Goal: Information Seeking & Learning: Learn about a topic

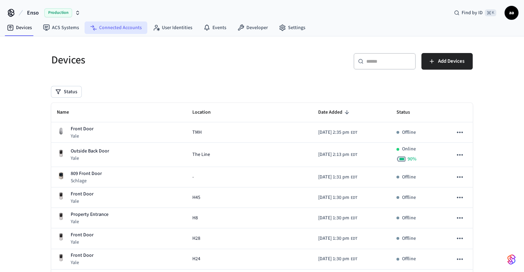
click at [125, 28] on link "Connected Accounts" at bounding box center [115, 27] width 63 height 12
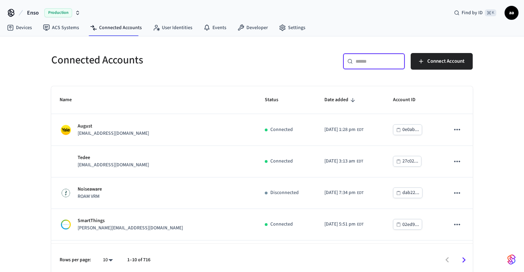
click at [369, 60] on input "text" at bounding box center [377, 61] width 45 height 7
paste input "**********"
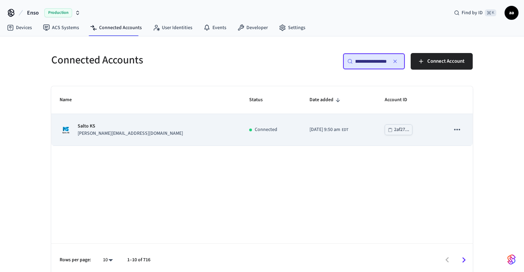
type input "**********"
click at [110, 126] on p "Salto KS" at bounding box center [130, 126] width 105 height 7
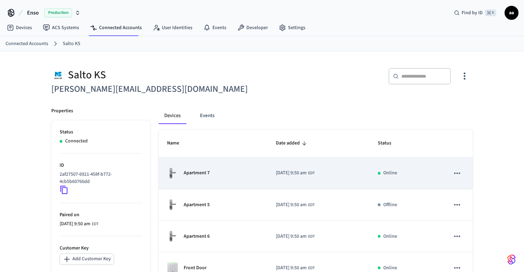
click at [212, 174] on div "Apartment 7" at bounding box center [213, 173] width 92 height 12
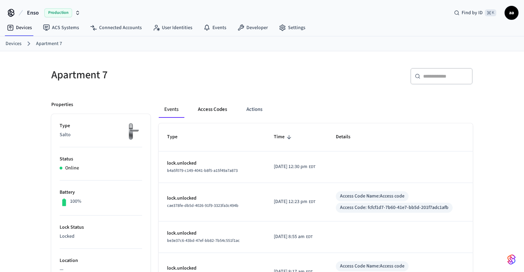
click at [211, 112] on button "Access Codes" at bounding box center [212, 109] width 40 height 17
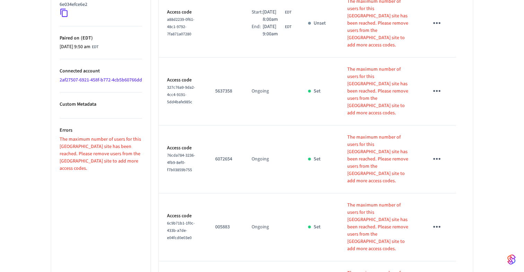
scroll to position [519, 0]
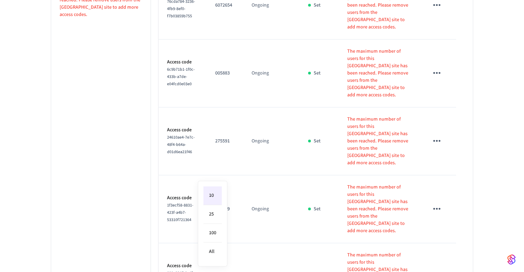
click at [212, 254] on li "All" at bounding box center [212, 251] width 18 height 18
type input "**"
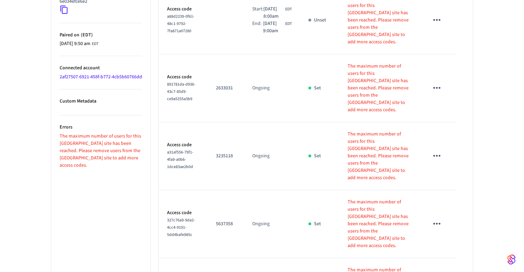
scroll to position [640, 0]
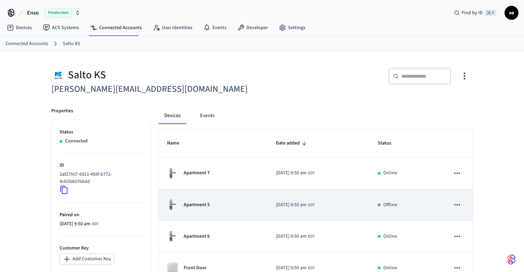
click at [227, 203] on div "Apartment 5" at bounding box center [213, 205] width 92 height 12
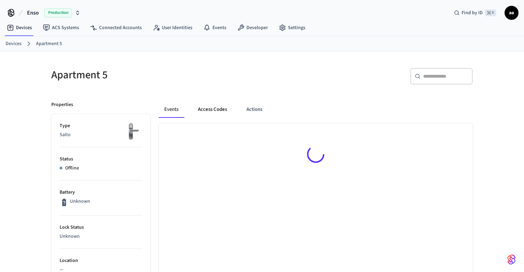
click at [218, 110] on button "Access Codes" at bounding box center [212, 109] width 40 height 17
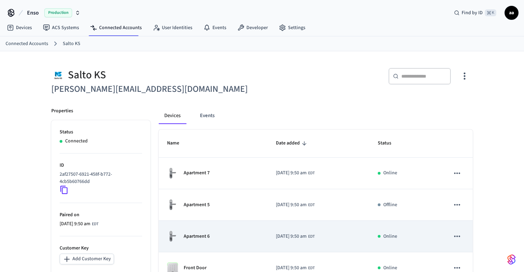
click at [206, 235] on p "Apartment 6" at bounding box center [197, 236] width 26 height 7
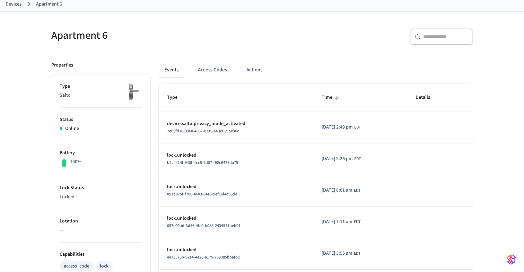
scroll to position [329, 0]
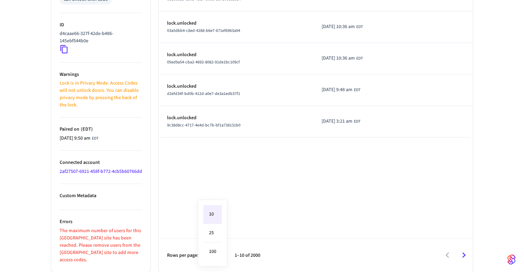
click at [215, 254] on li "100" at bounding box center [212, 251] width 18 height 18
type input "***"
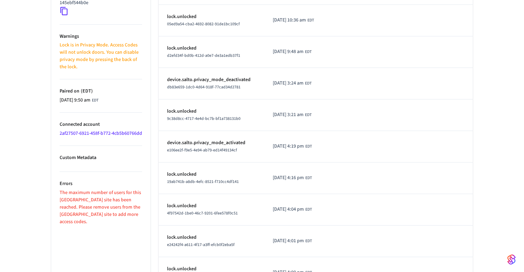
scroll to position [0, 0]
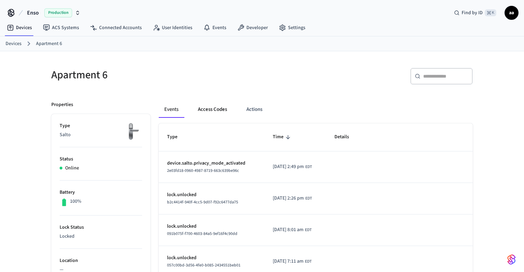
click at [207, 111] on button "Access Codes" at bounding box center [212, 109] width 40 height 17
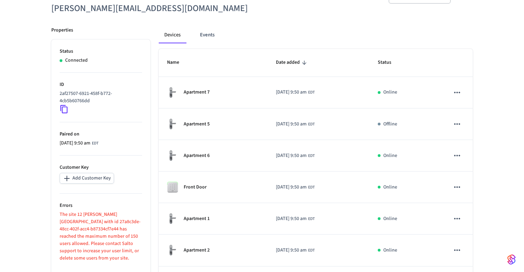
scroll to position [91, 0]
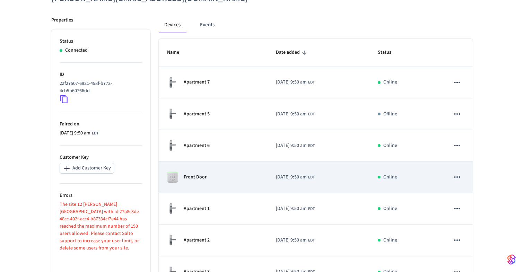
click at [207, 181] on div "Front Door" at bounding box center [213, 176] width 92 height 11
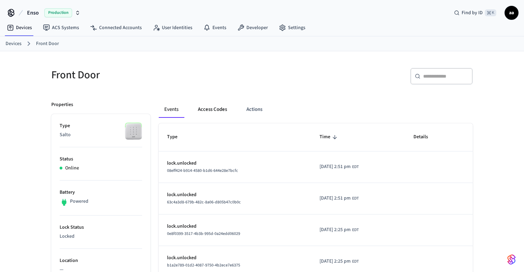
click at [210, 106] on button "Access Codes" at bounding box center [212, 109] width 40 height 17
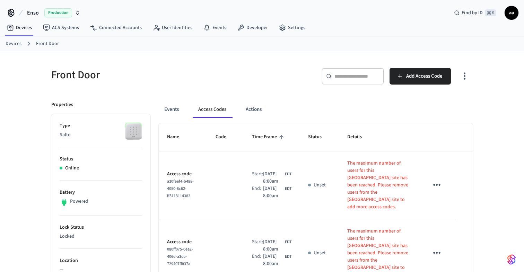
scroll to position [91, 0]
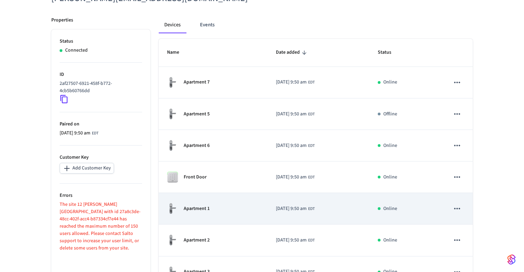
click at [197, 212] on p "Apartment 1" at bounding box center [197, 208] width 26 height 7
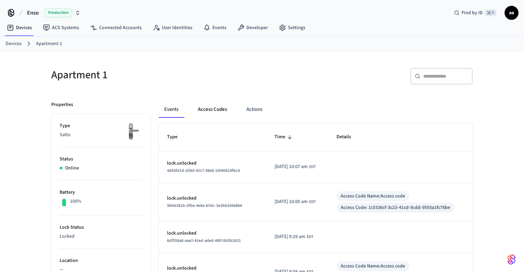
click at [208, 109] on button "Access Codes" at bounding box center [212, 109] width 40 height 17
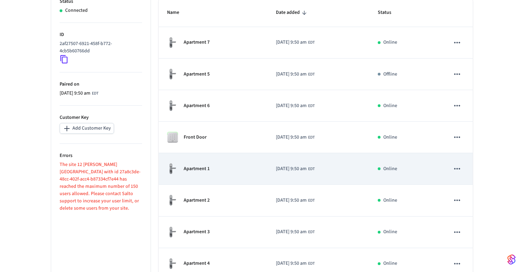
scroll to position [132, 0]
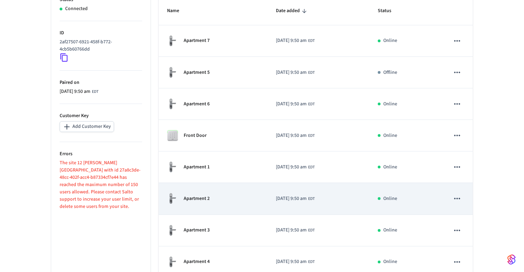
click at [200, 203] on div "Apartment 2" at bounding box center [213, 199] width 92 height 12
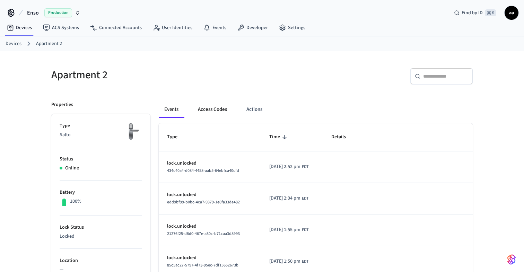
click at [212, 107] on button "Access Codes" at bounding box center [212, 109] width 40 height 17
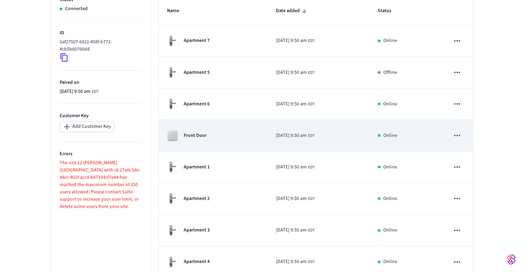
scroll to position [203, 0]
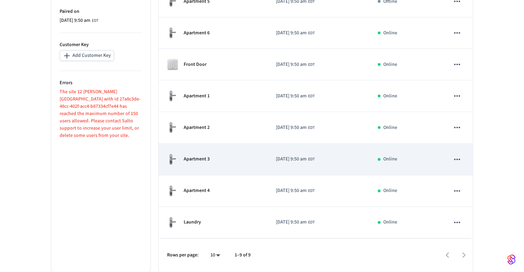
click at [248, 156] on div "Apartment 3" at bounding box center [213, 159] width 92 height 12
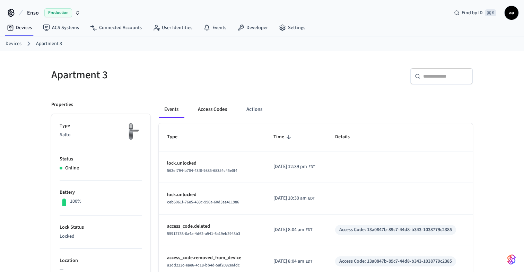
click at [206, 109] on button "Access Codes" at bounding box center [212, 109] width 40 height 17
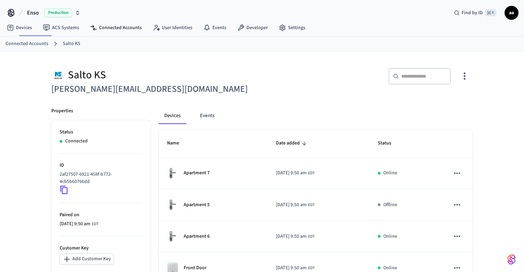
scroll to position [203, 0]
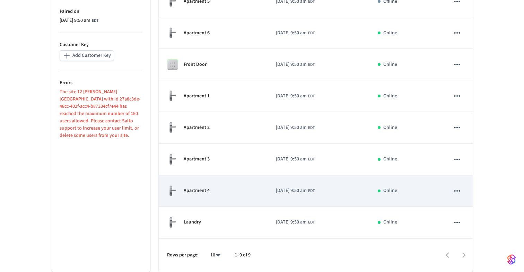
click at [222, 191] on div "Apartment 4" at bounding box center [213, 191] width 92 height 12
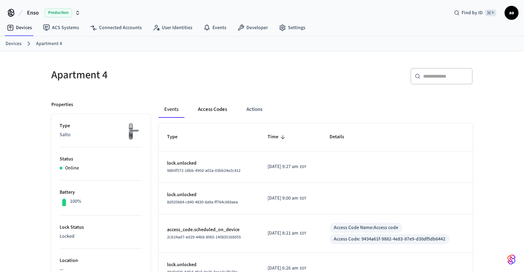
click at [216, 108] on button "Access Codes" at bounding box center [212, 109] width 40 height 17
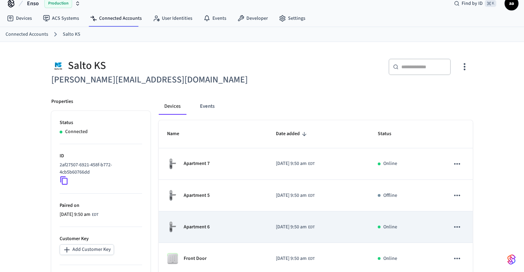
scroll to position [203, 0]
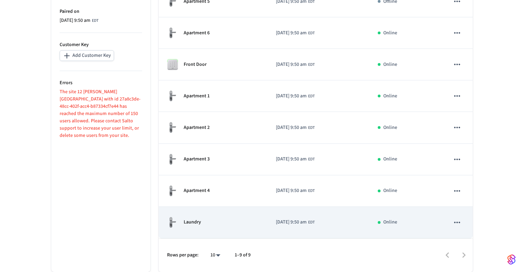
click at [211, 226] on div "Laundry" at bounding box center [213, 222] width 92 height 12
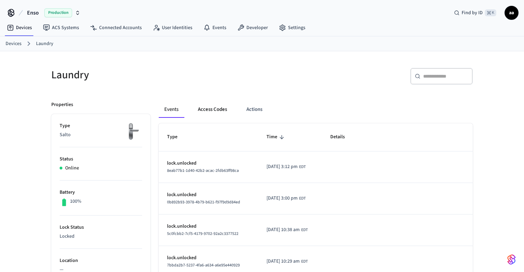
click at [213, 109] on button "Access Codes" at bounding box center [212, 109] width 40 height 17
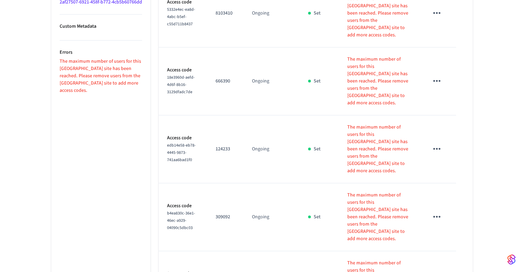
scroll to position [519, 0]
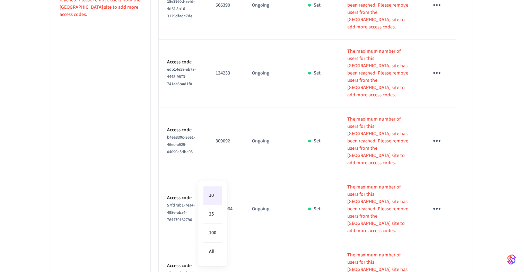
click at [216, 254] on li "All" at bounding box center [212, 251] width 18 height 18
type input "**"
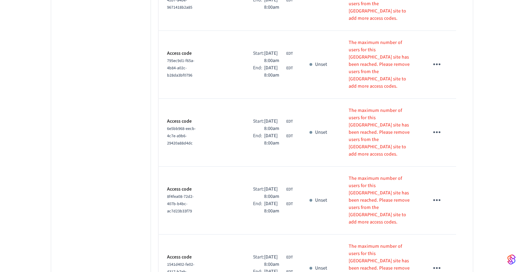
scroll to position [2497, 0]
